Goal: Transaction & Acquisition: Obtain resource

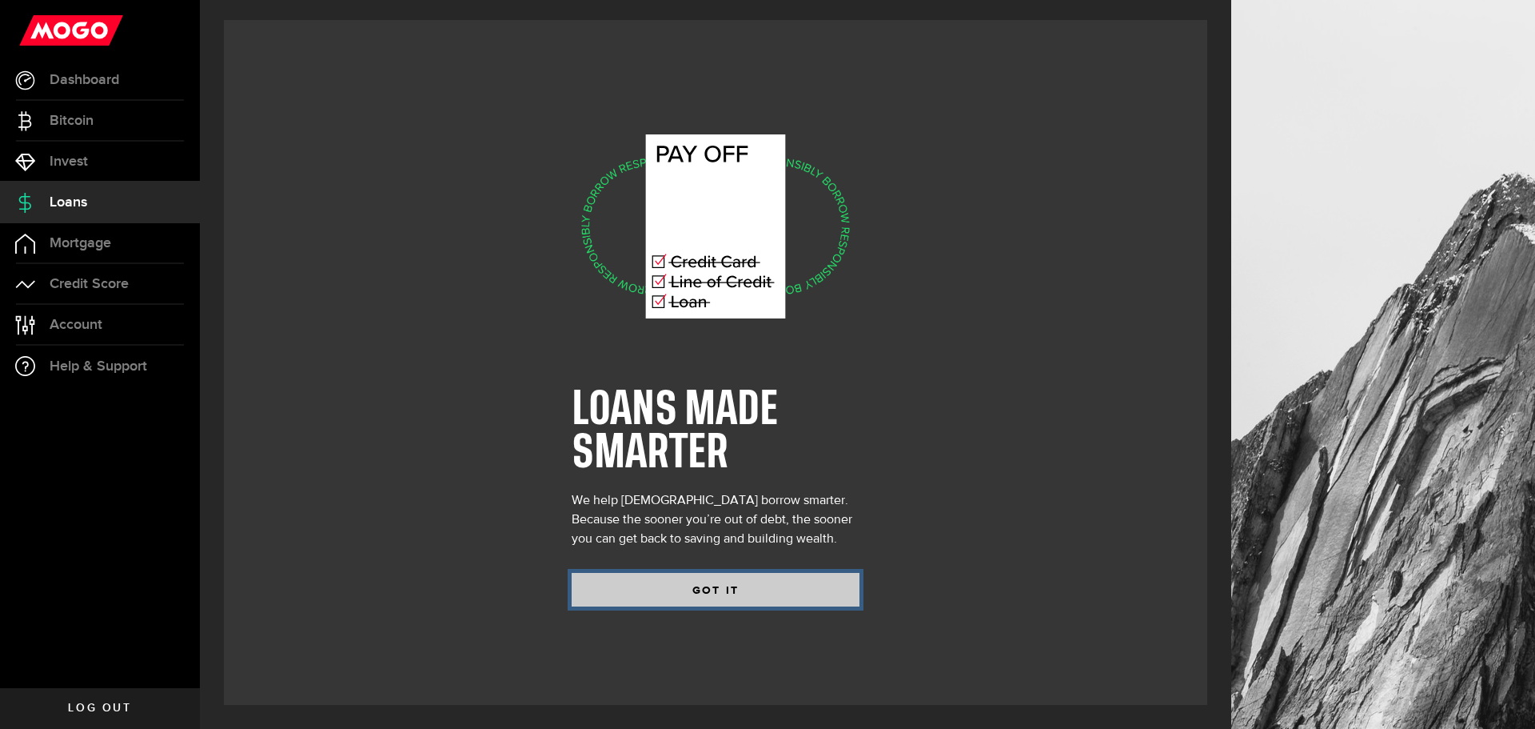
click at [709, 587] on button "GOT IT" at bounding box center [716, 590] width 288 height 34
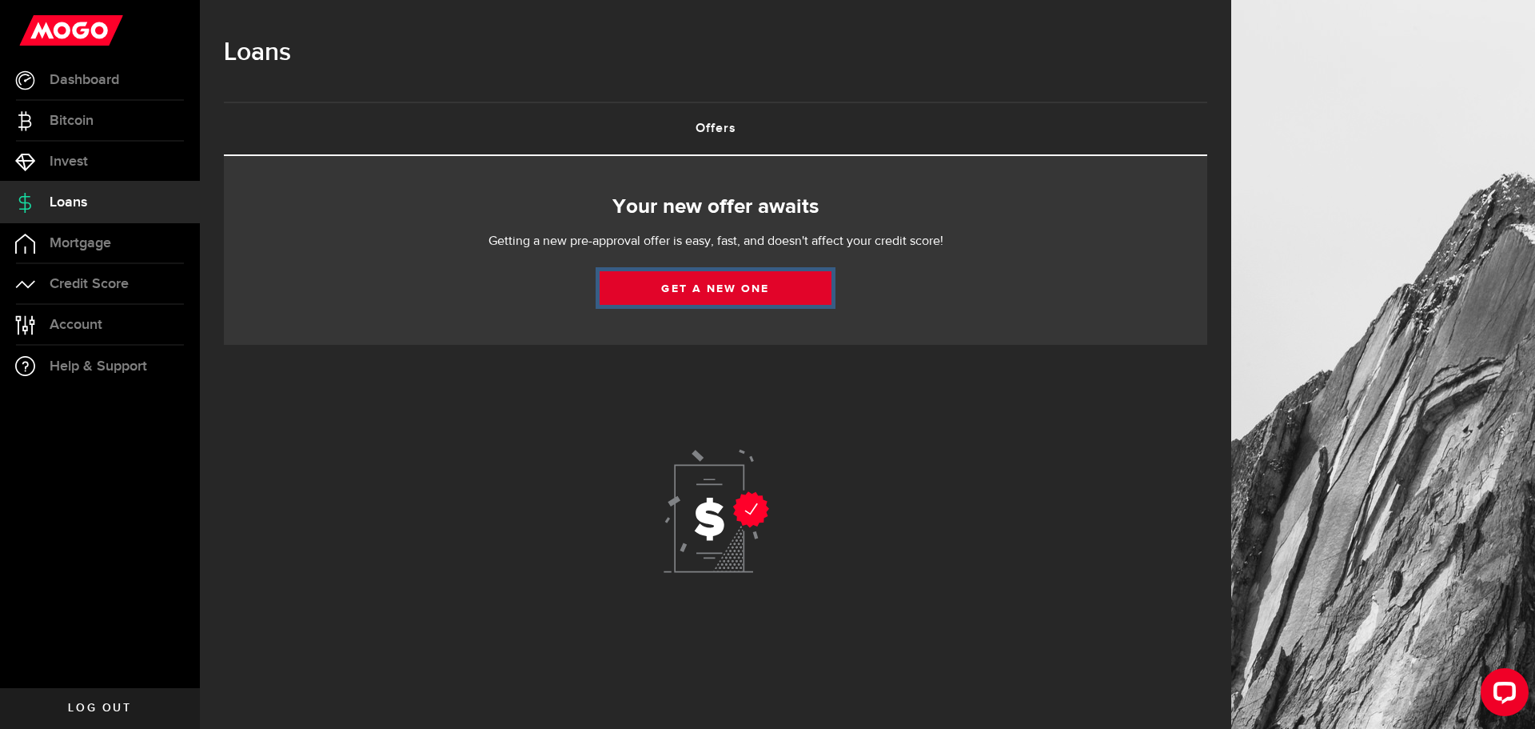
click at [749, 287] on link "Get a new one" at bounding box center [716, 288] width 232 height 34
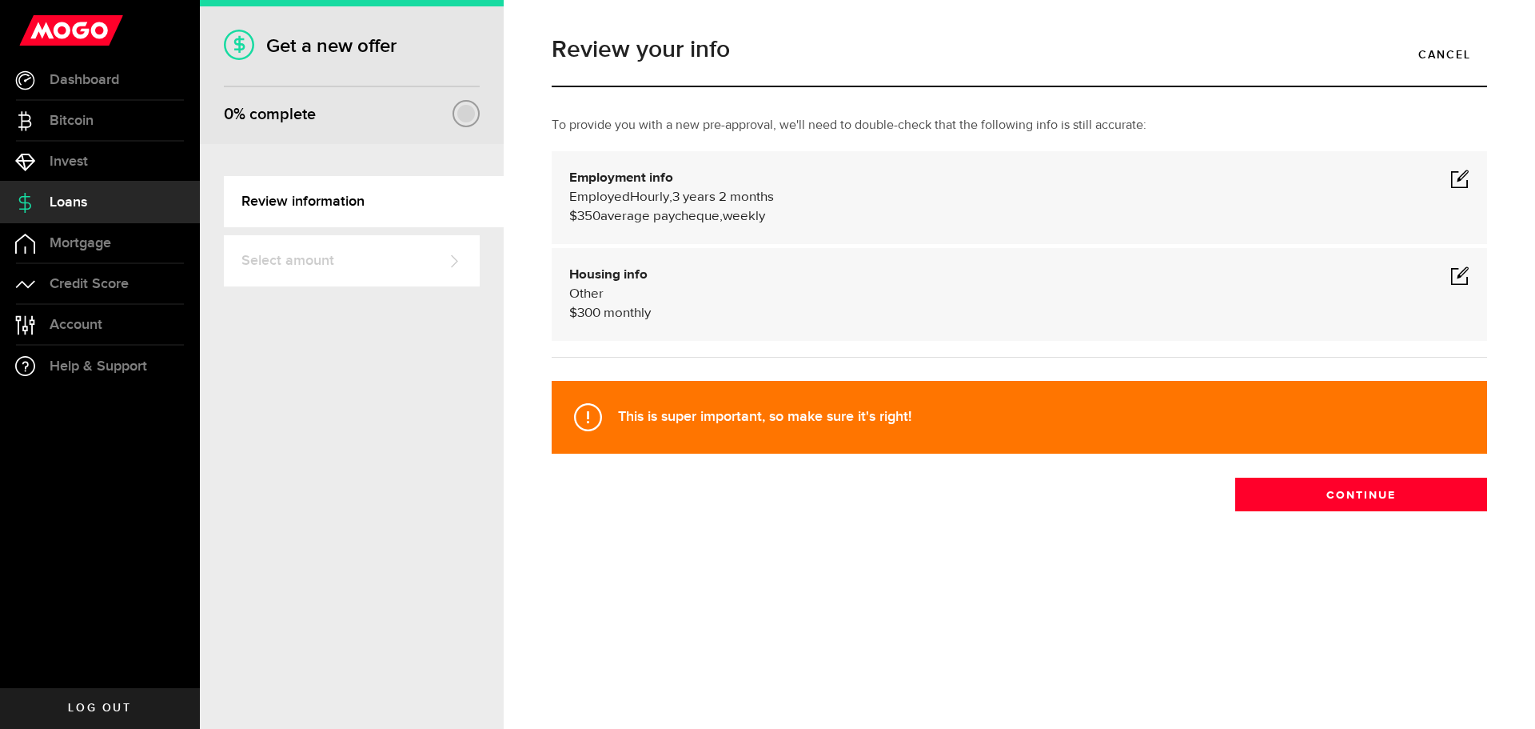
click at [1457, 175] on span at bounding box center [1460, 178] width 19 height 19
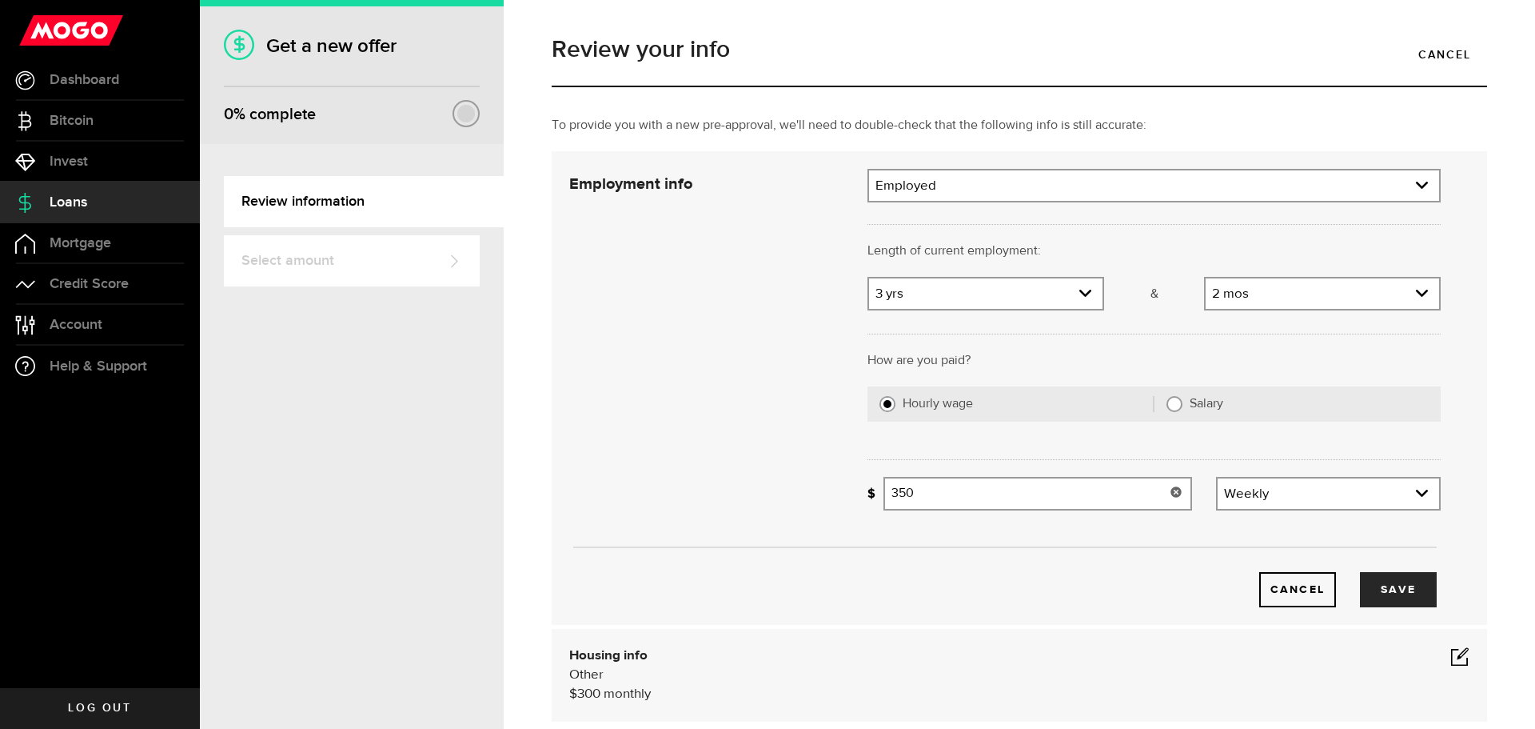
click at [948, 490] on input "350" at bounding box center [1038, 494] width 309 height 34
type input "3"
type input "750"
click at [1082, 297] on icon "expand select" at bounding box center [1086, 293] width 14 height 14
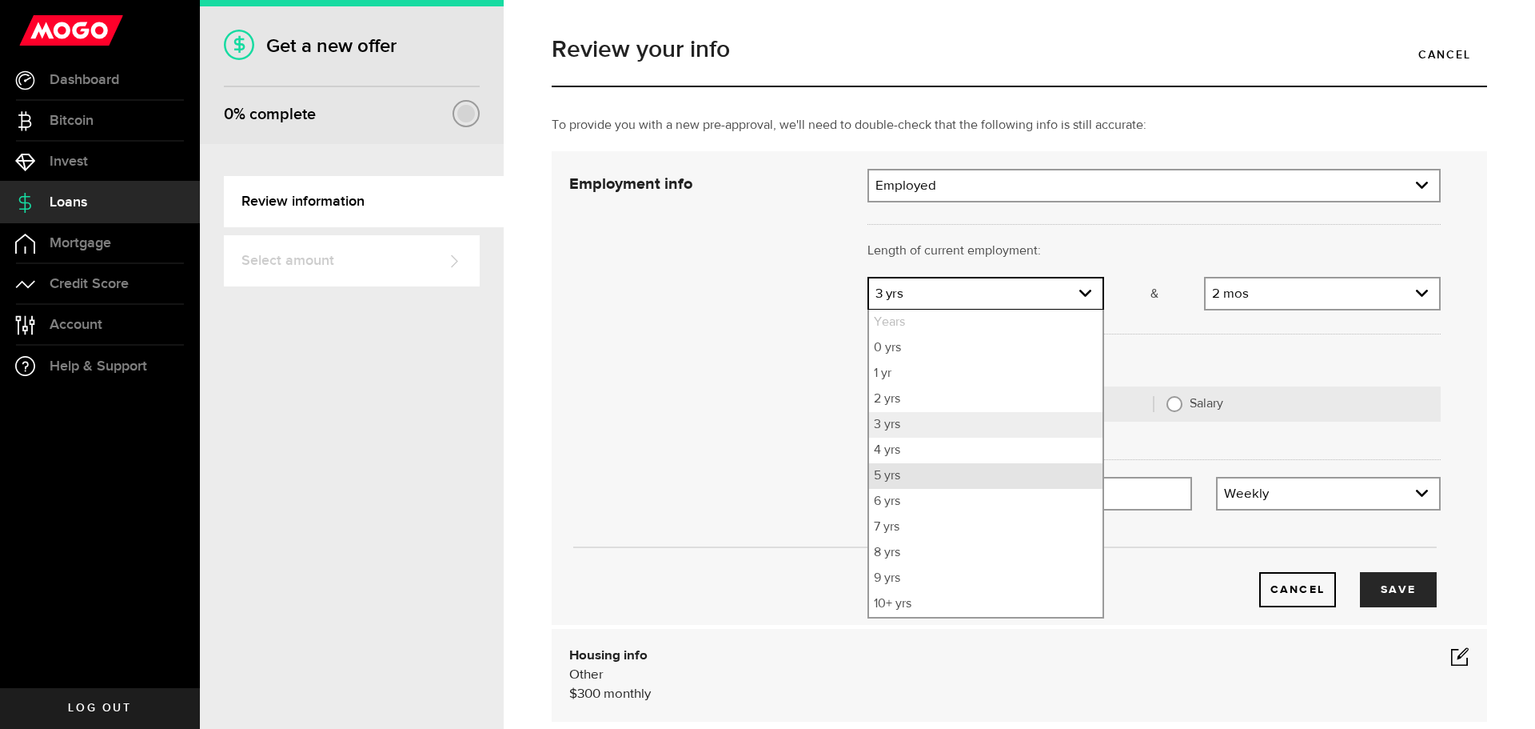
click at [880, 477] on li "5 yrs" at bounding box center [986, 476] width 234 height 26
select select "5"
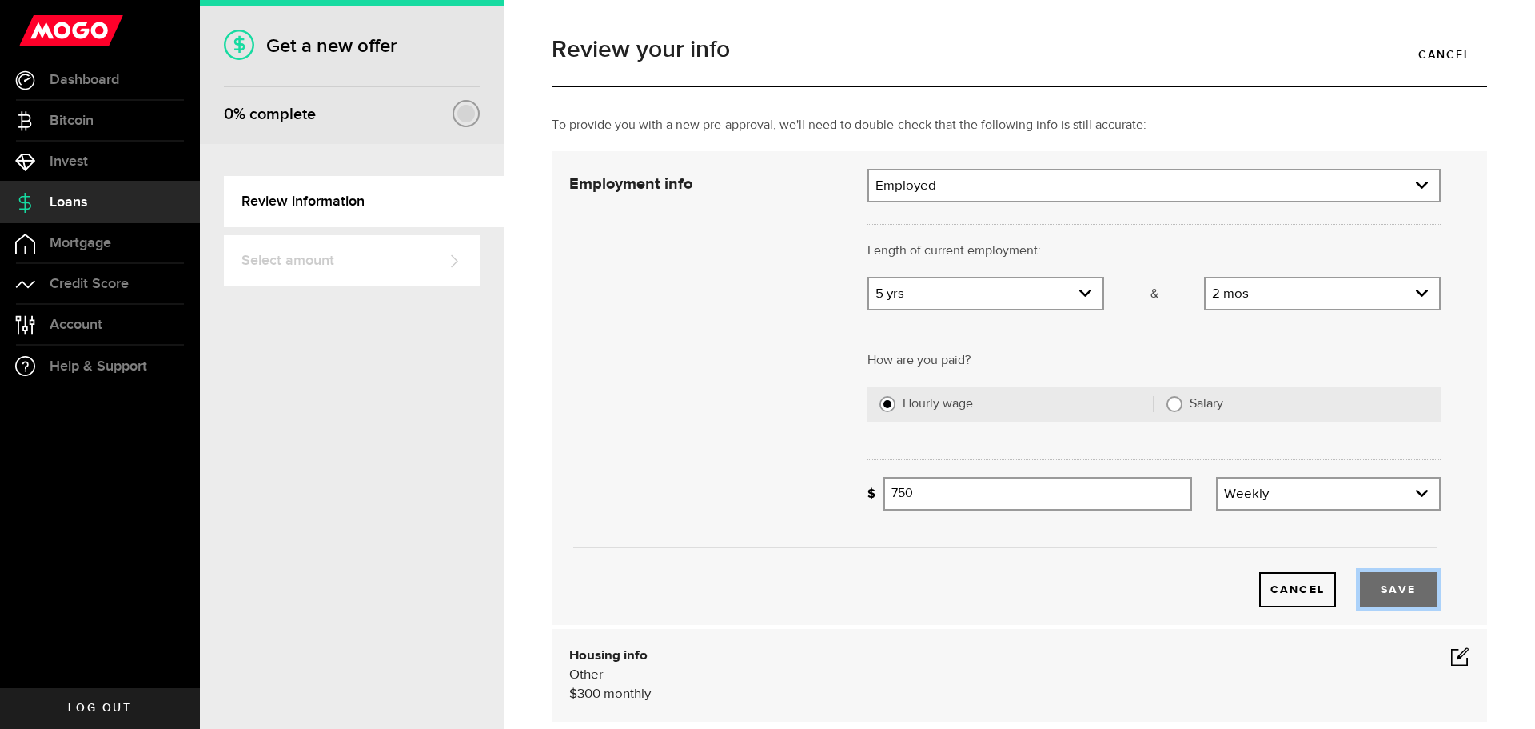
click at [1383, 586] on button "Save" at bounding box center [1398, 589] width 77 height 35
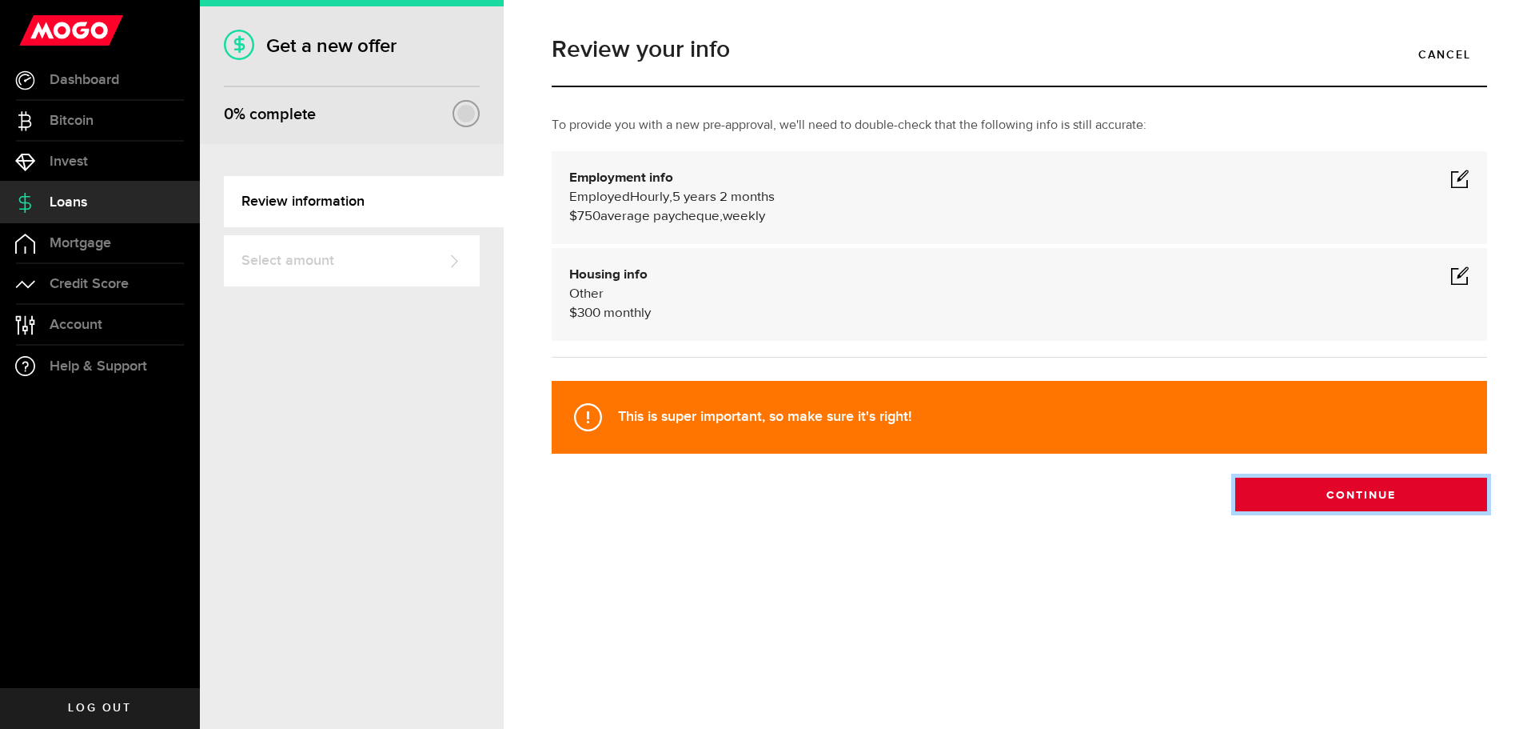
click at [1392, 498] on button "Continue" at bounding box center [1361, 494] width 252 height 34
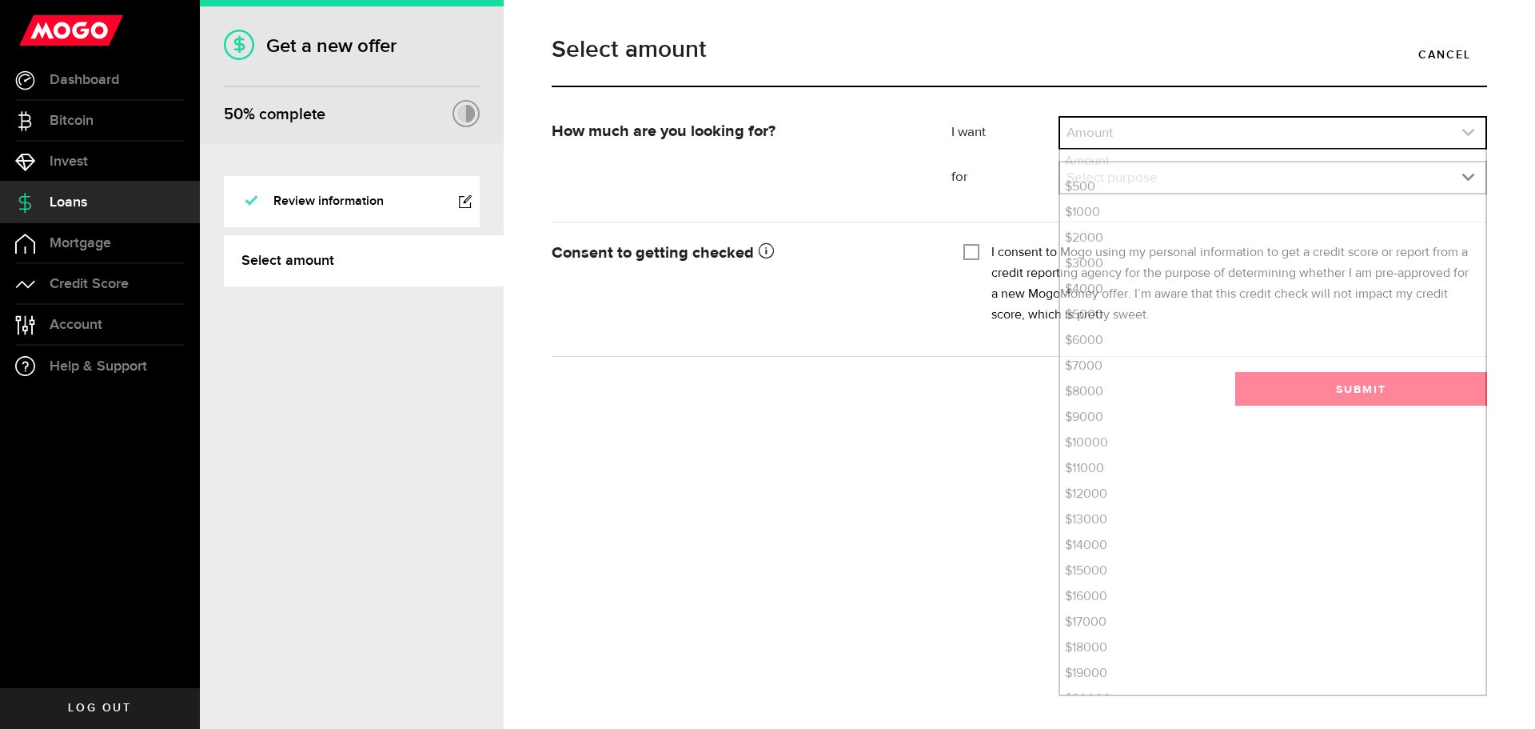
click at [1464, 133] on icon "expand select" at bounding box center [1469, 133] width 14 height 14
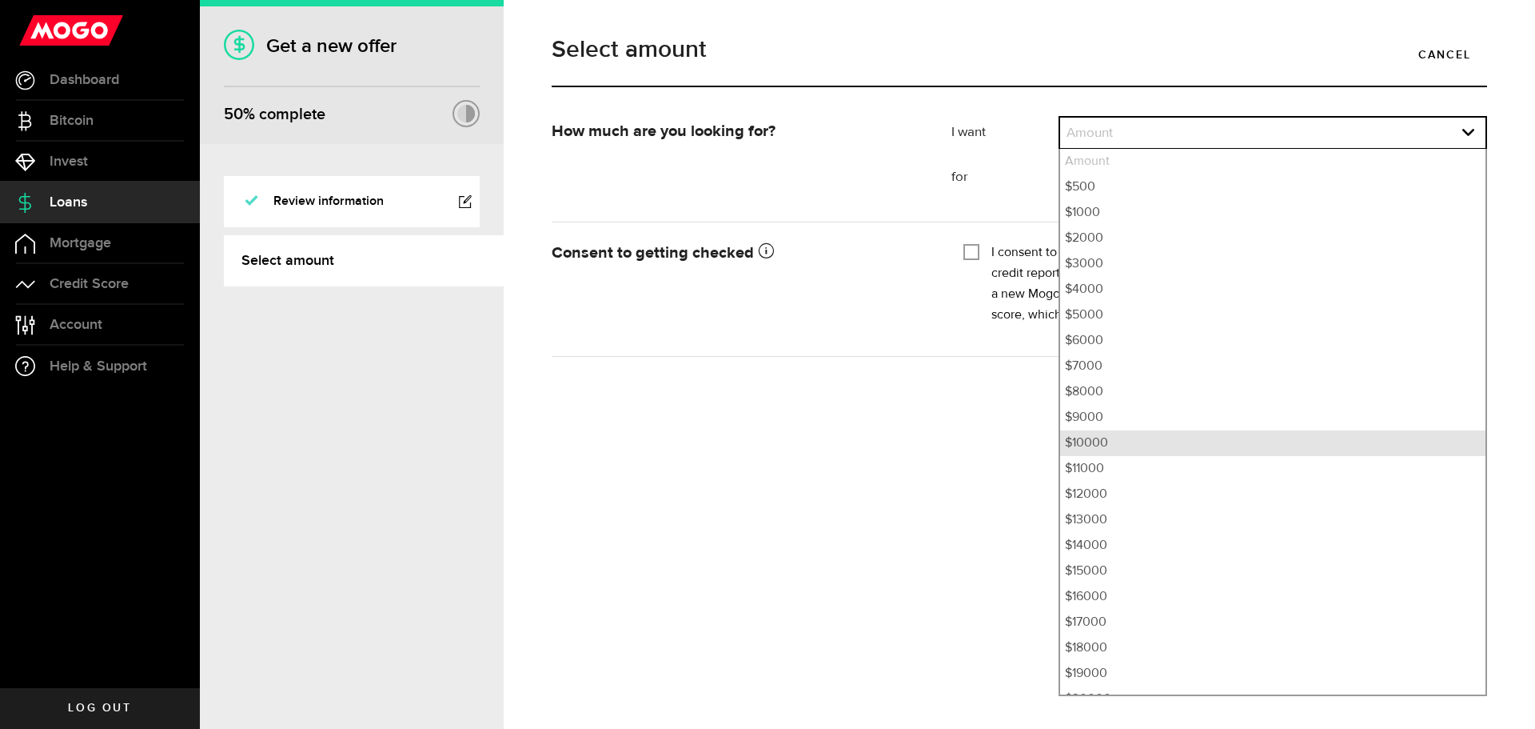
click at [1132, 435] on li "$10000" at bounding box center [1272, 443] width 425 height 26
select select "10000"
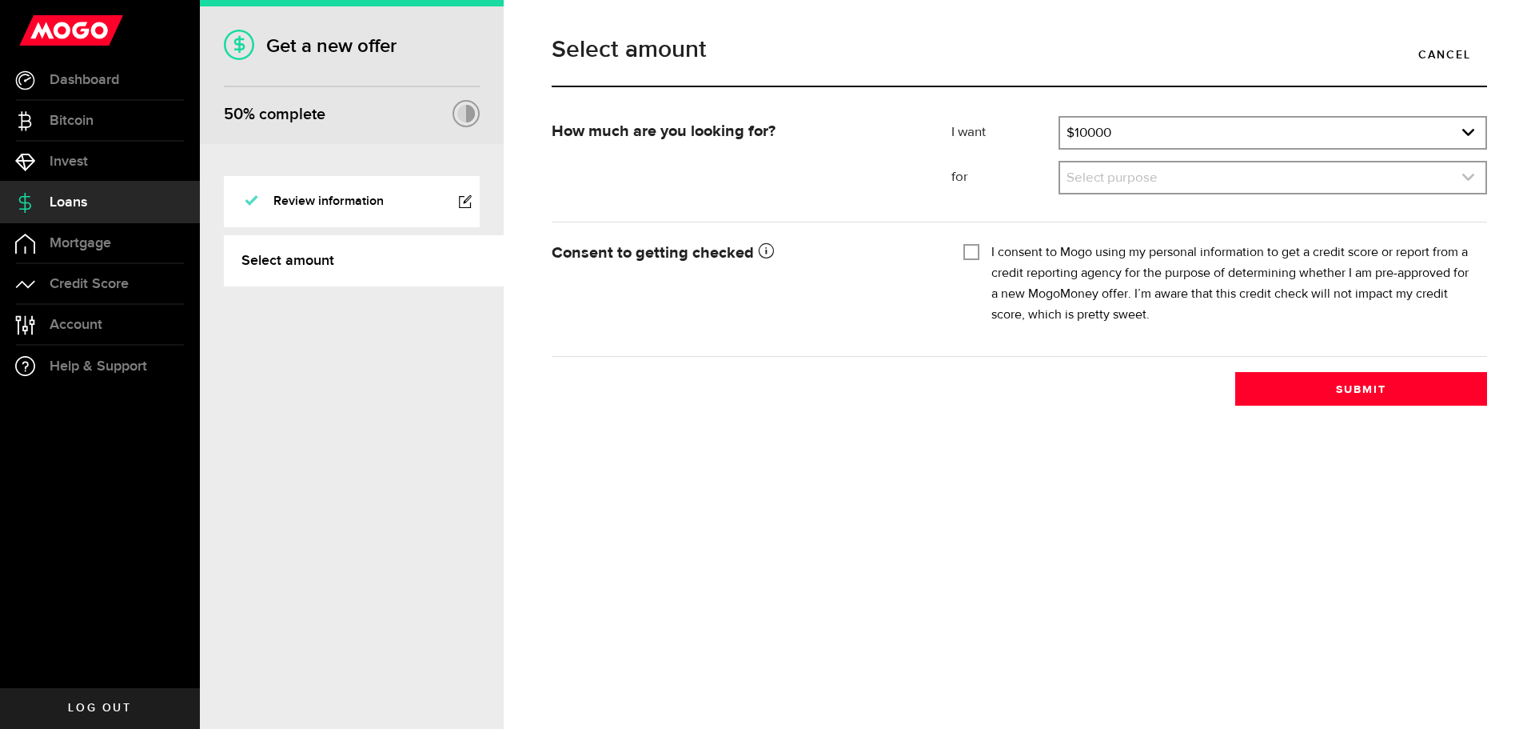
click at [1471, 176] on icon "expand select" at bounding box center [1469, 177] width 14 height 14
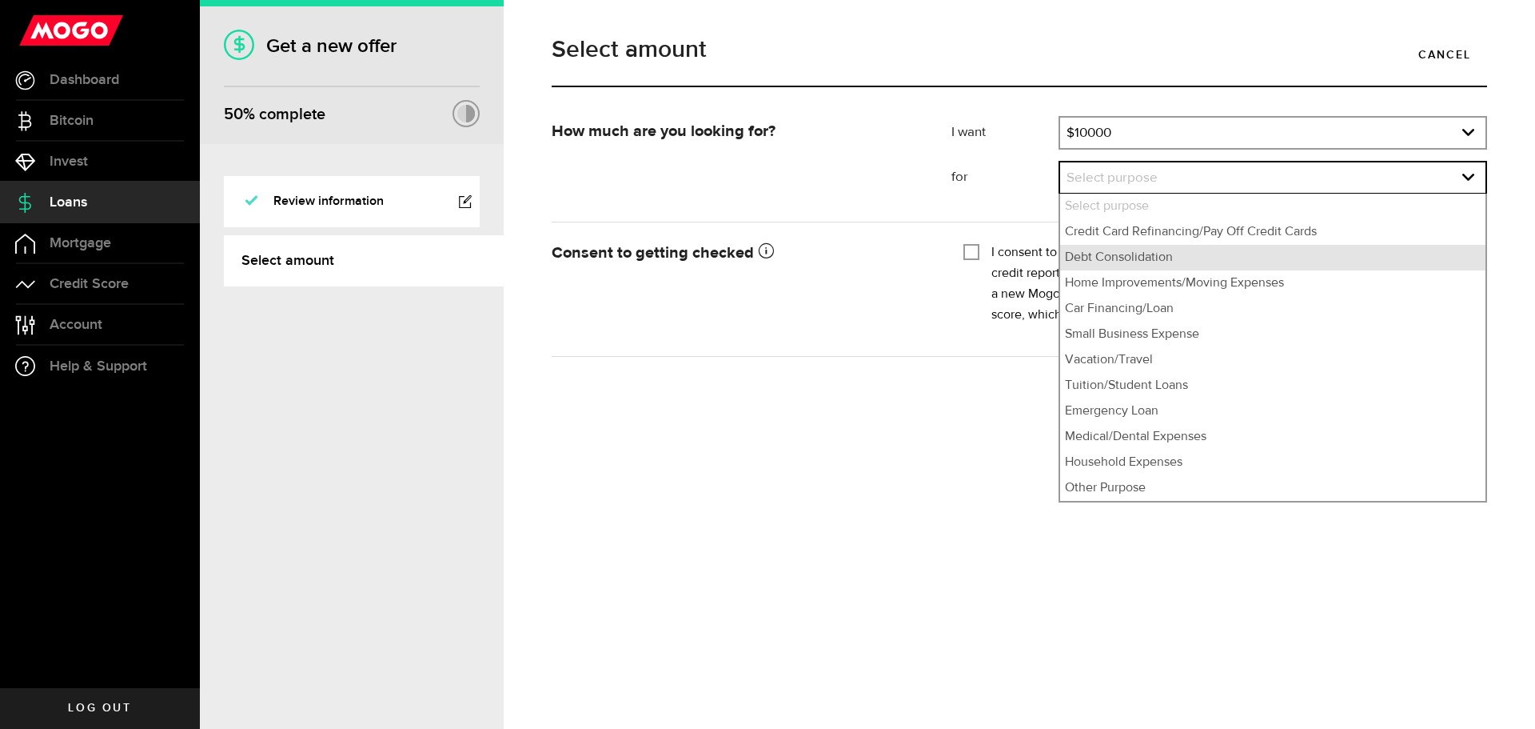
click at [1161, 252] on li "Debt Consolidation" at bounding box center [1272, 258] width 425 height 26
select select "Debt Consolidation"
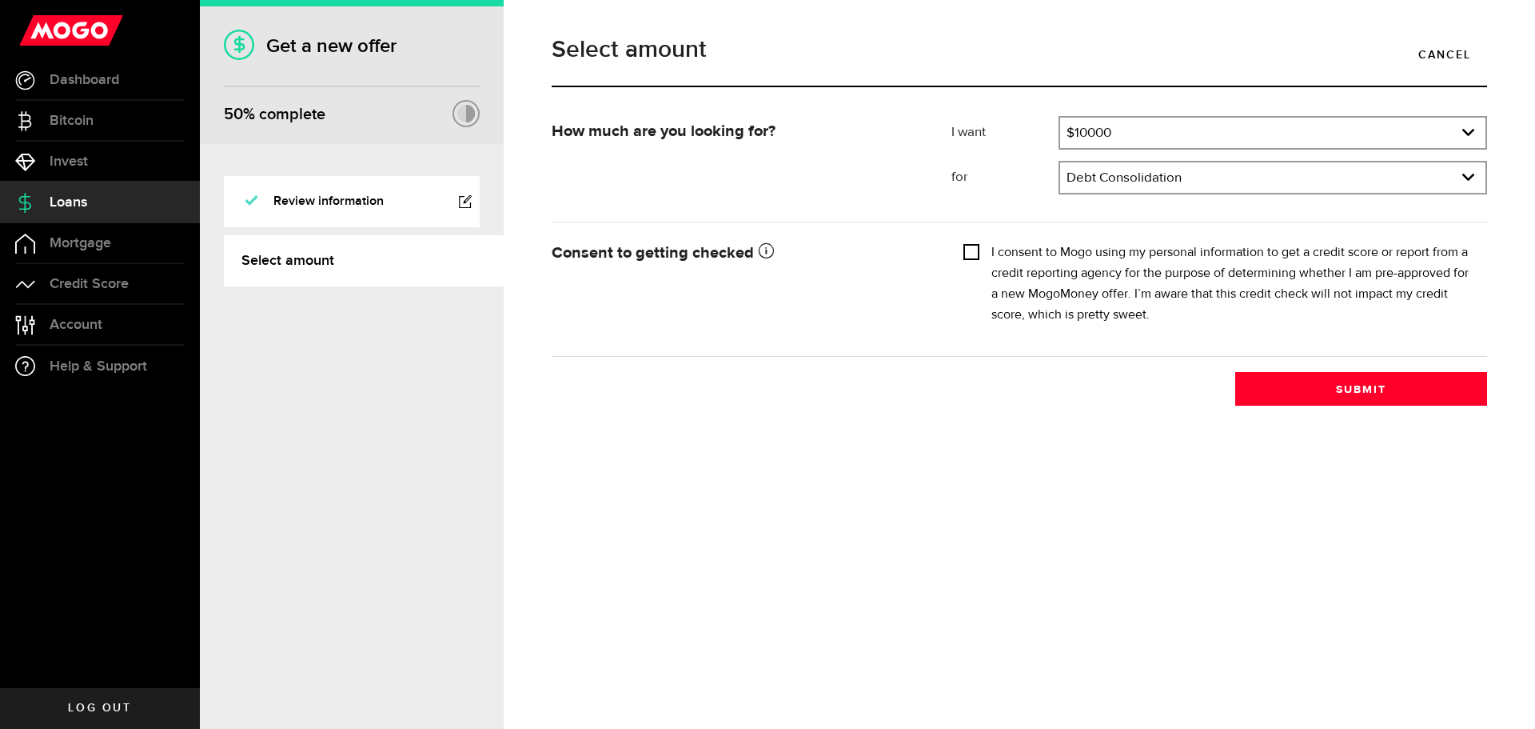
click at [968, 250] on input "I consent to Mogo using my personal information to get a credit score or report…" at bounding box center [972, 250] width 16 height 16
checkbox input "true"
click at [1373, 391] on button "Submit" at bounding box center [1361, 389] width 252 height 34
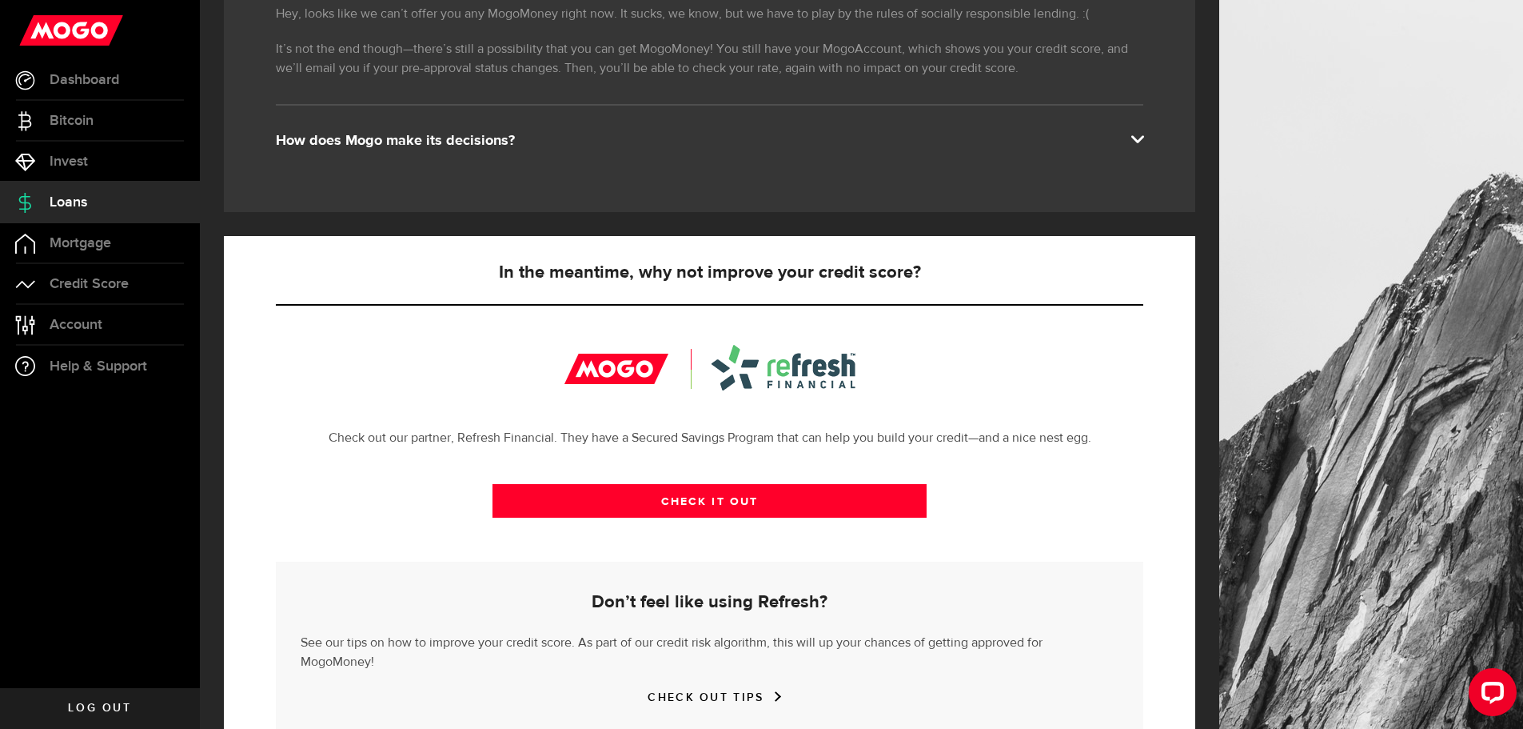
scroll to position [320, 0]
